Goal: Download file/media

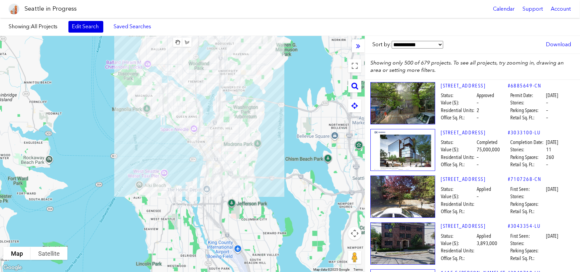
click at [90, 28] on link "Edit Search" at bounding box center [85, 26] width 35 height 11
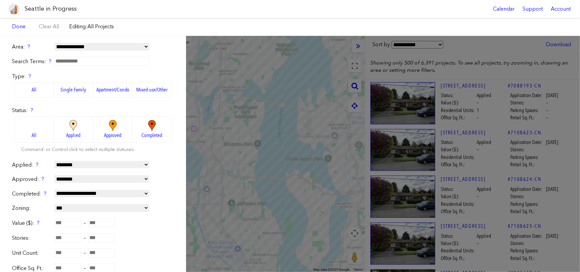
click at [80, 61] on input "text" at bounding box center [101, 61] width 95 height 9
click at [83, 64] on input "text" at bounding box center [101, 61] width 95 height 9
click at [84, 60] on input "text" at bounding box center [101, 61] width 95 height 9
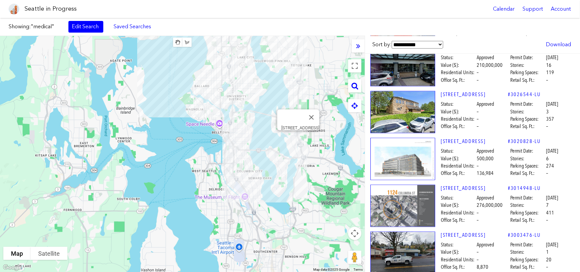
scroll to position [769, 0]
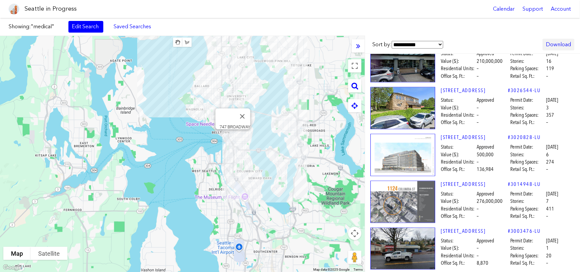
click at [549, 49] on link "Download" at bounding box center [558, 44] width 32 height 11
click at [521, 75] on a,,,,]]}&text=medical"] "Excel" at bounding box center [537, 75] width 65 height 15
click at [73, 28] on link "Edit Search" at bounding box center [85, 26] width 35 height 11
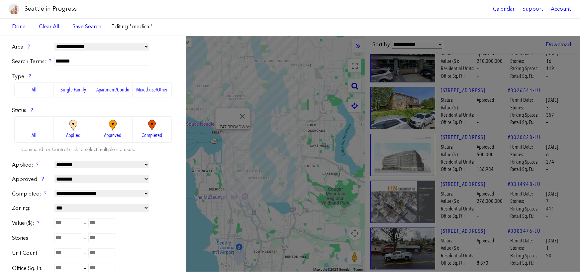
click at [64, 64] on input "*******" at bounding box center [101, 61] width 95 height 9
type input "*****"
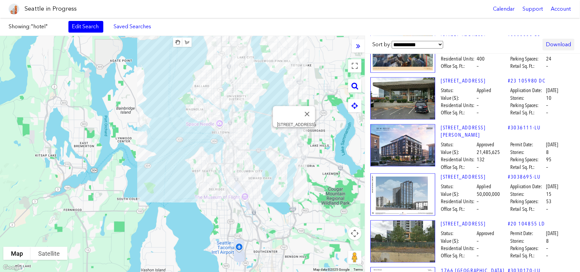
click at [558, 46] on link "Download" at bounding box center [558, 44] width 32 height 11
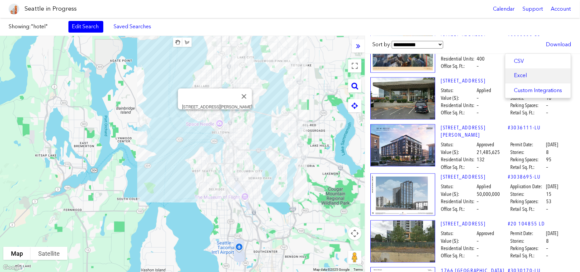
click at [521, 74] on a,,,,]]}&text=hotel"] "Excel" at bounding box center [537, 75] width 65 height 15
